Goal: Share content

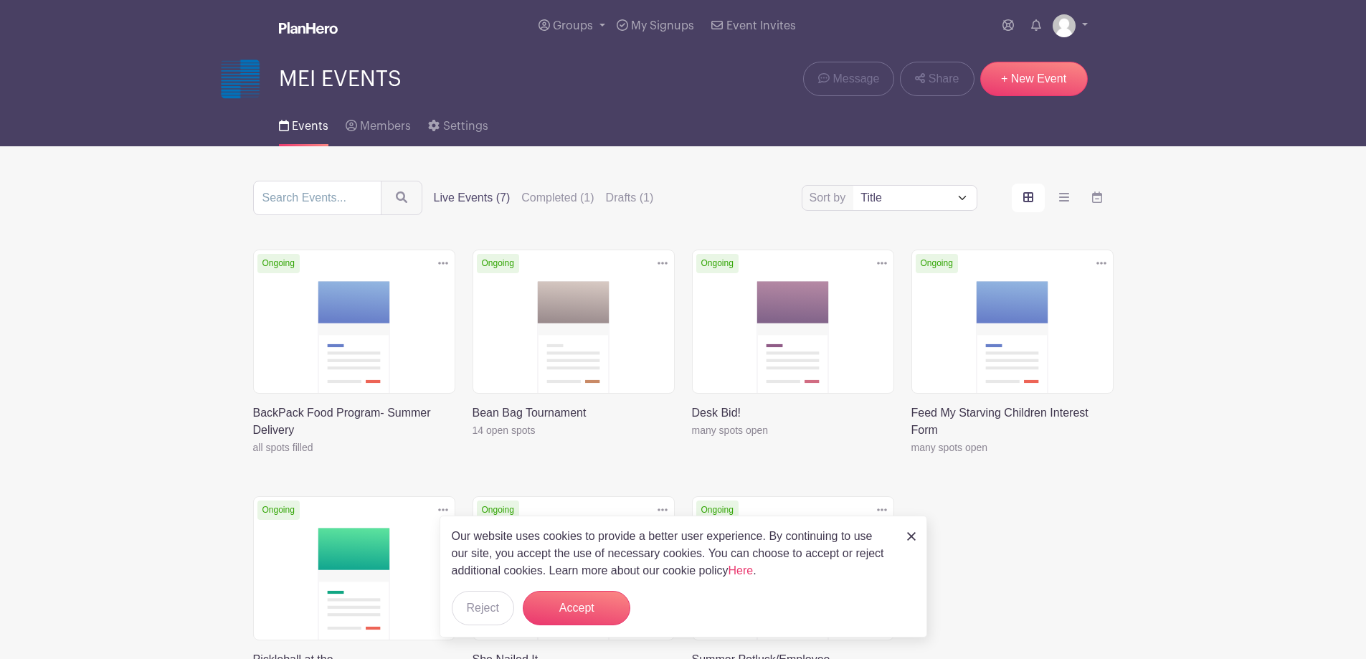
click at [911, 536] on img at bounding box center [911, 536] width 9 height 9
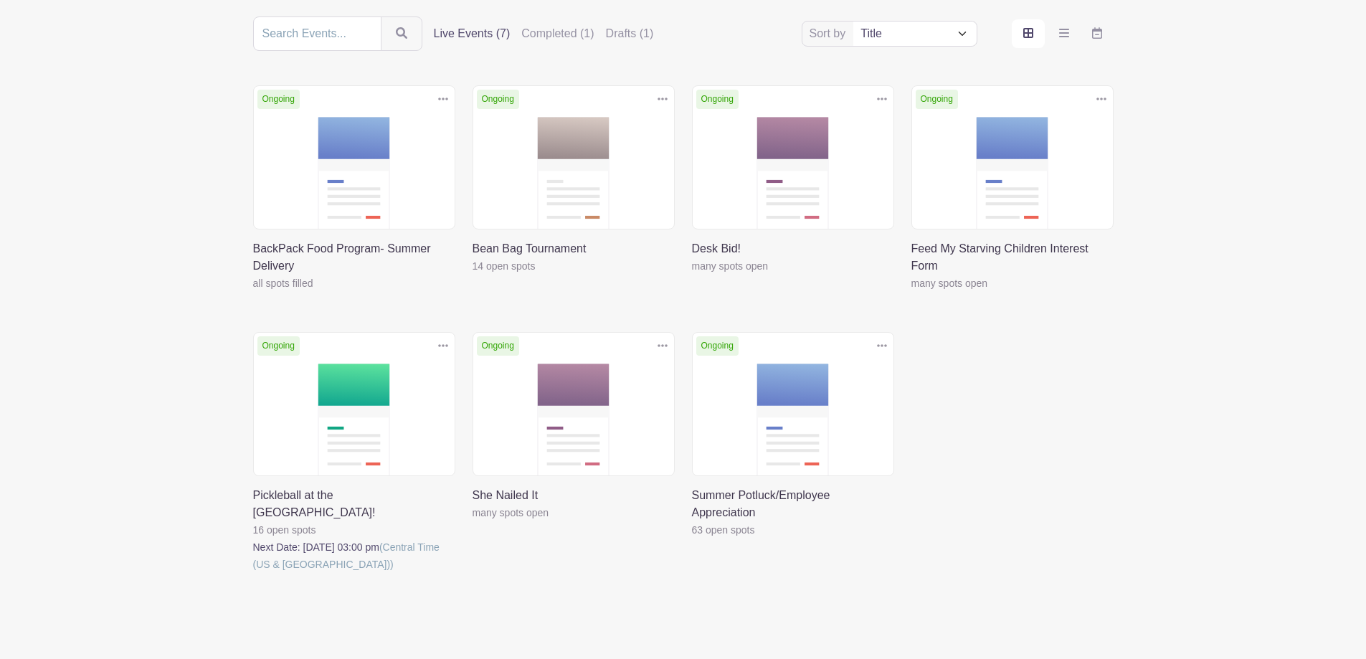
scroll to position [191, 0]
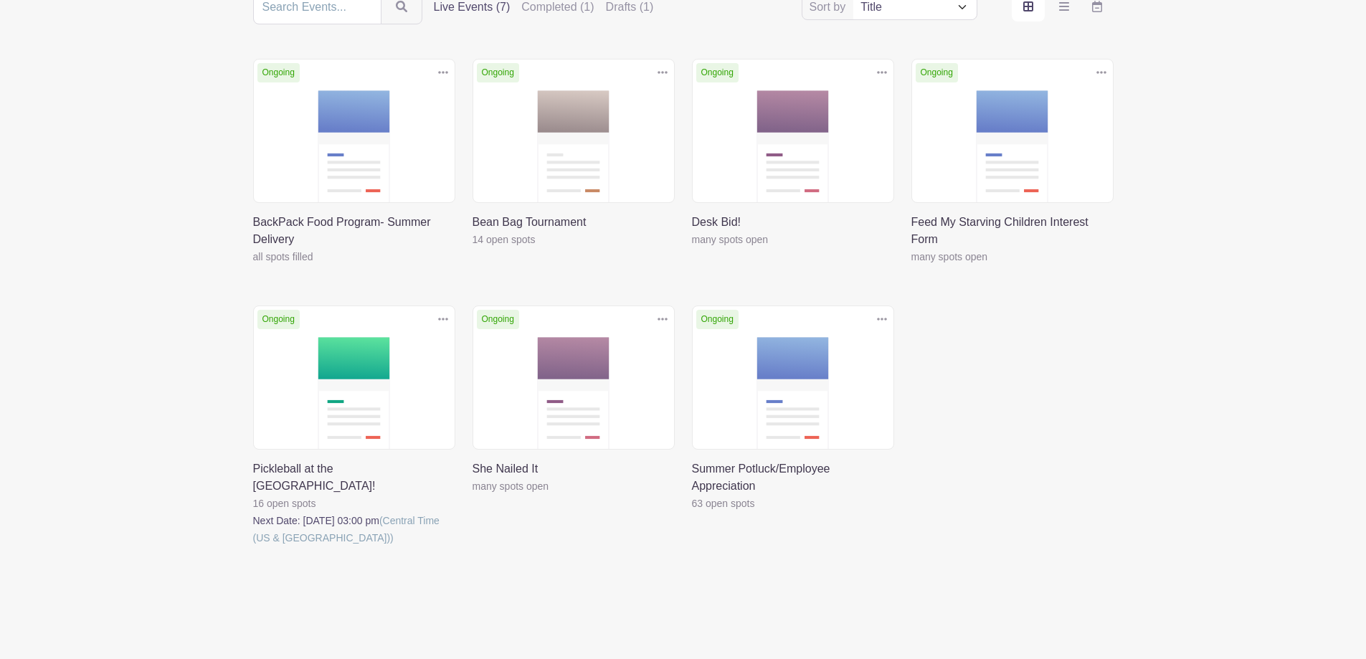
click at [253, 546] on link at bounding box center [253, 546] width 0 height 0
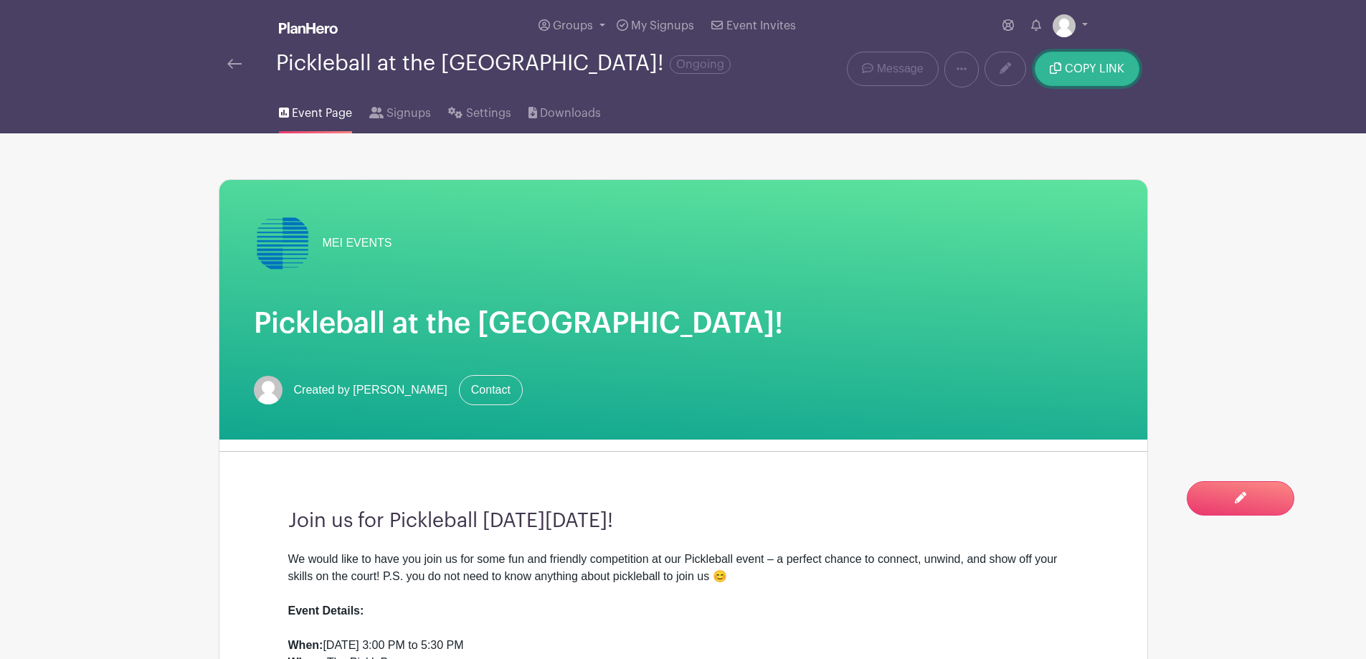
click at [1076, 70] on span "COPY LINK" at bounding box center [1095, 68] width 60 height 11
click at [1097, 72] on span "COPY LINK" at bounding box center [1095, 68] width 60 height 11
